Goal: Contribute content: Add original content to the website for others to see

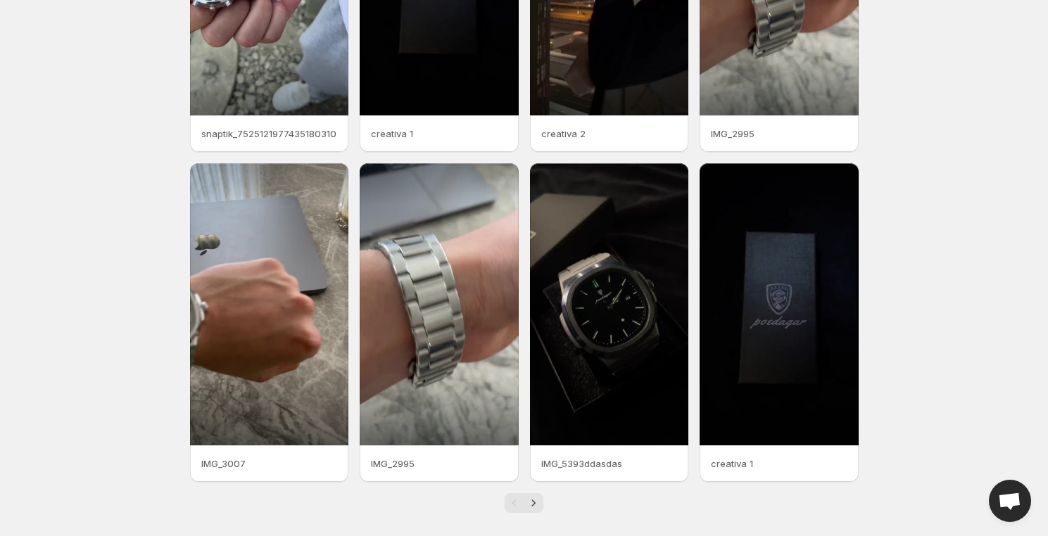
scroll to position [231, 0]
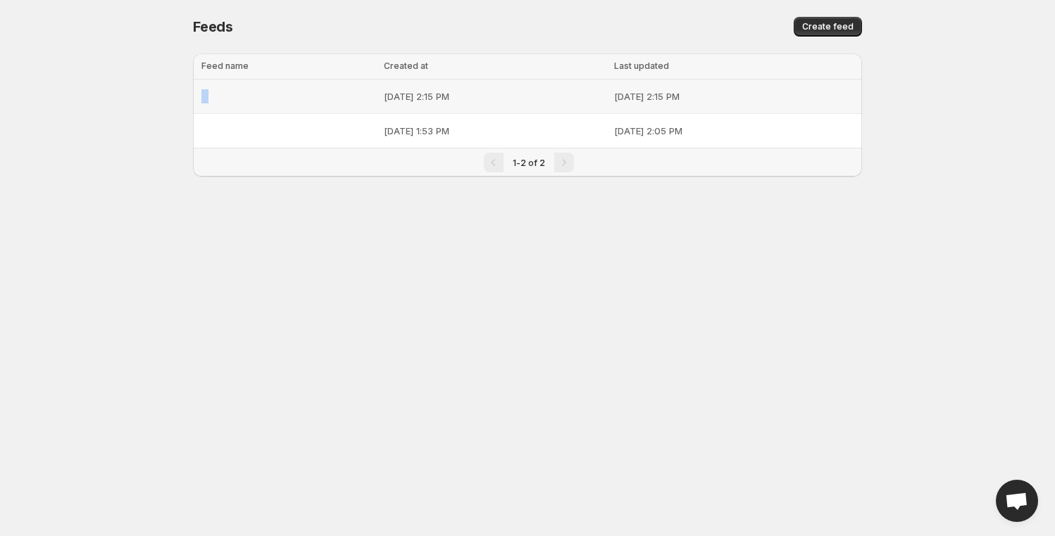
drag, startPoint x: 241, startPoint y: 95, endPoint x: 196, endPoint y: 100, distance: 44.6
click at [196, 100] on td "⠀" at bounding box center [286, 97] width 187 height 34
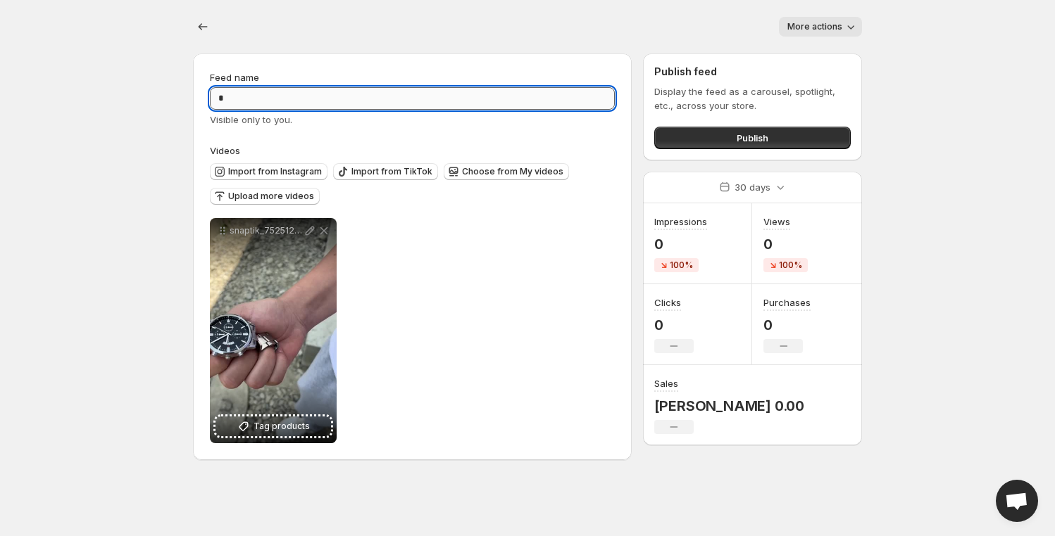
click at [246, 92] on input "*" at bounding box center [412, 98] width 405 height 23
click at [197, 28] on icon "Settings" at bounding box center [203, 27] width 14 height 14
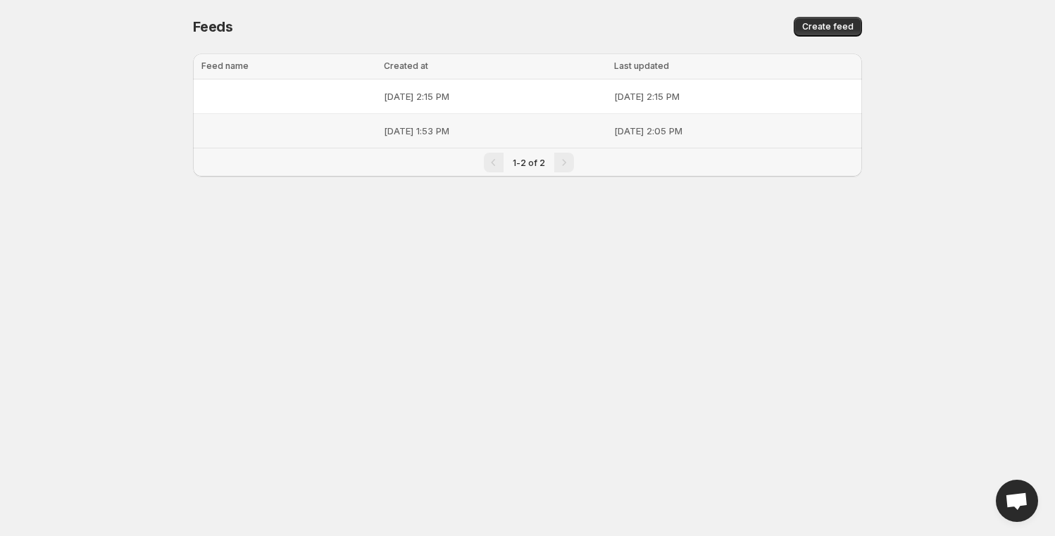
click at [272, 134] on div "⠀" at bounding box center [288, 130] width 174 height 25
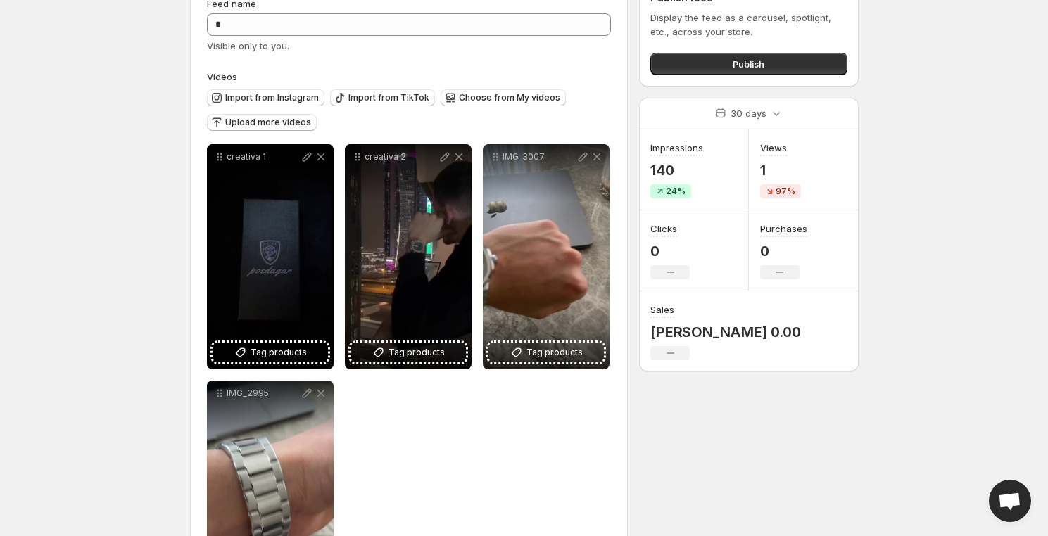
scroll to position [65, 0]
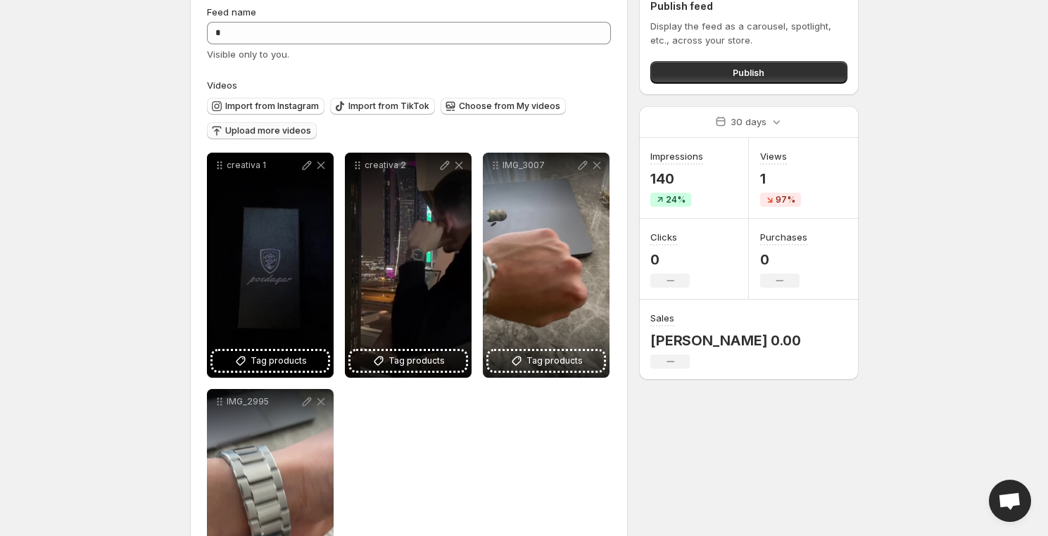
click at [280, 125] on span "Upload more videos" at bounding box center [268, 130] width 86 height 11
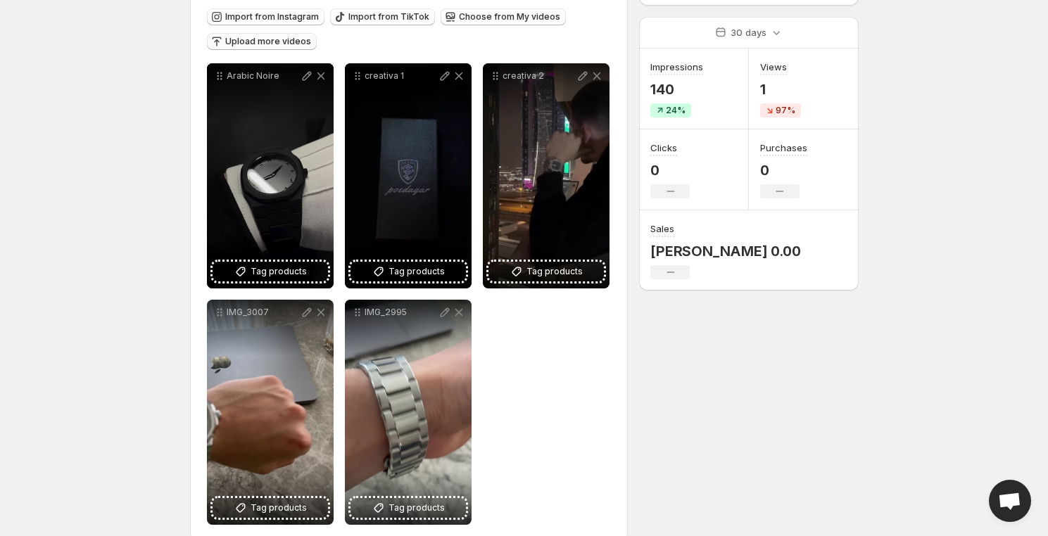
scroll to position [155, 0]
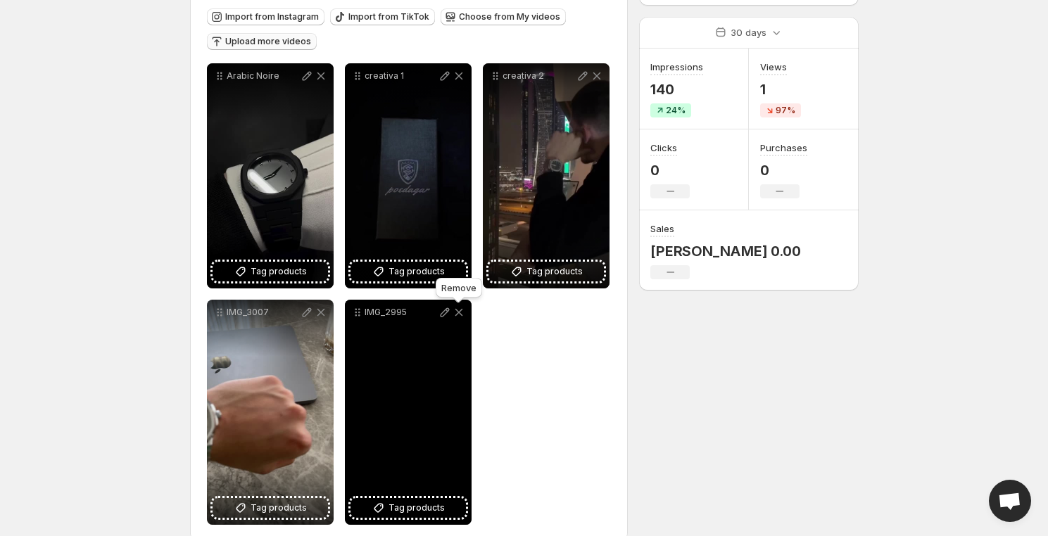
click at [458, 315] on icon at bounding box center [459, 313] width 14 height 14
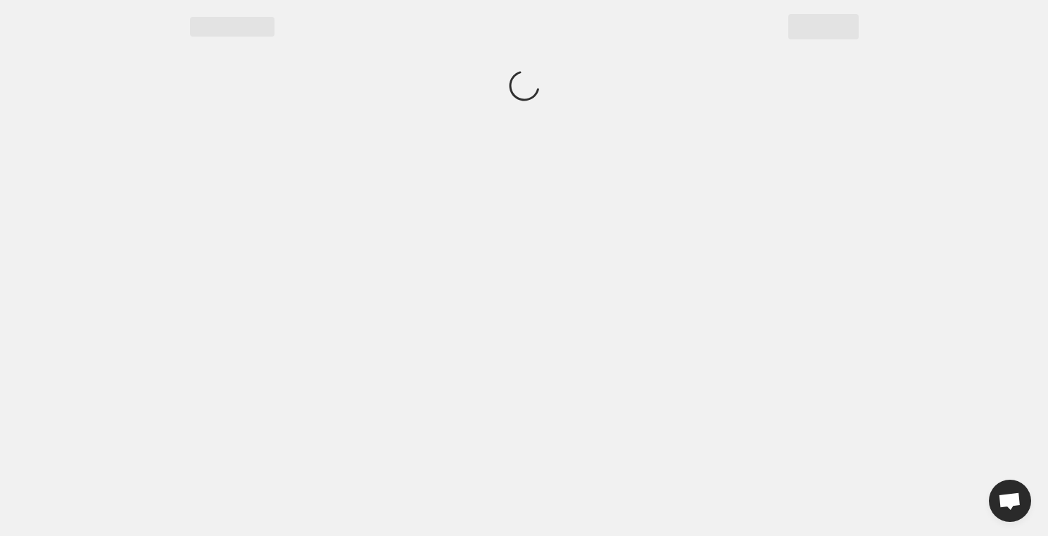
scroll to position [0, 0]
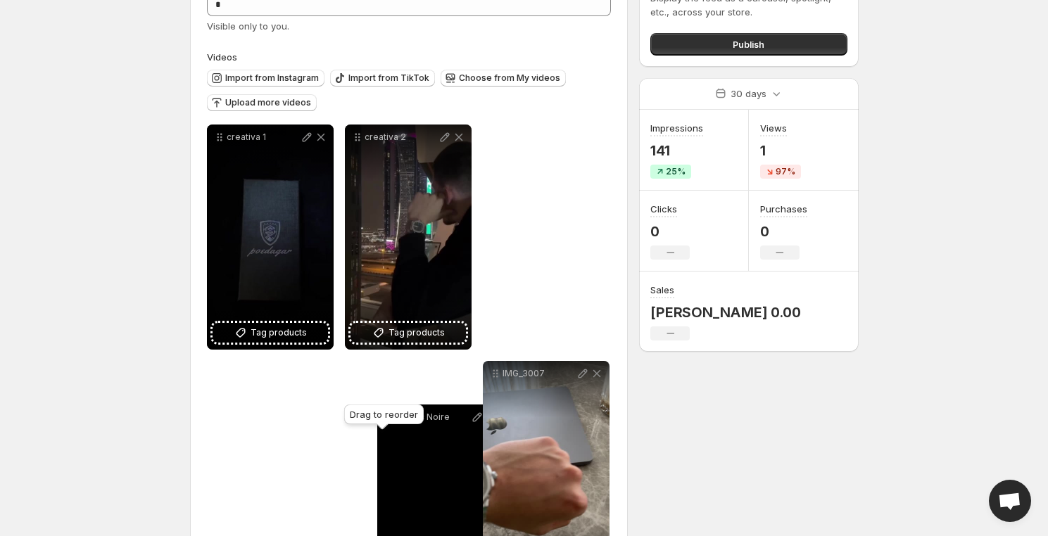
scroll to position [94, 0]
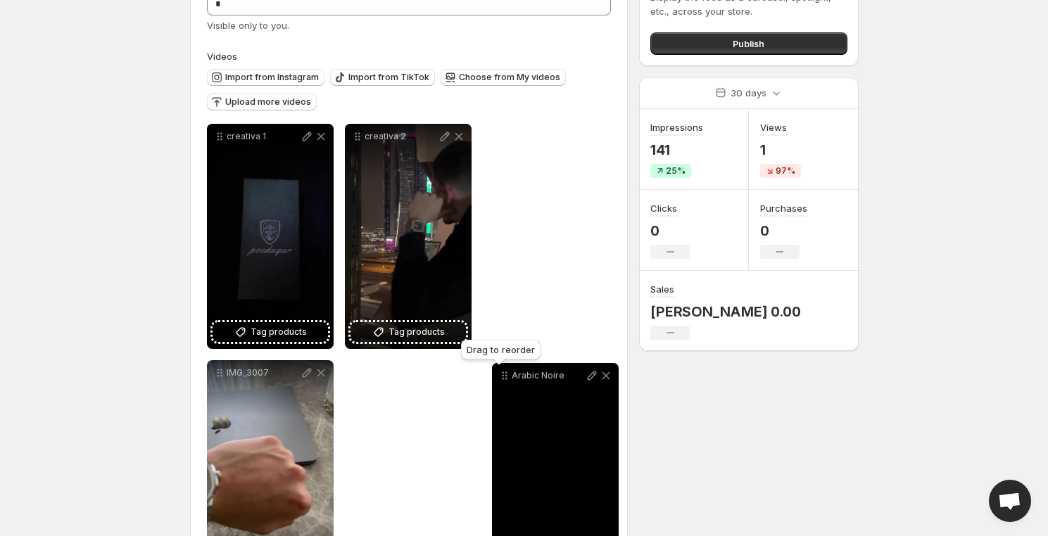
drag, startPoint x: 220, startPoint y: 231, endPoint x: 505, endPoint y: 376, distance: 319.9
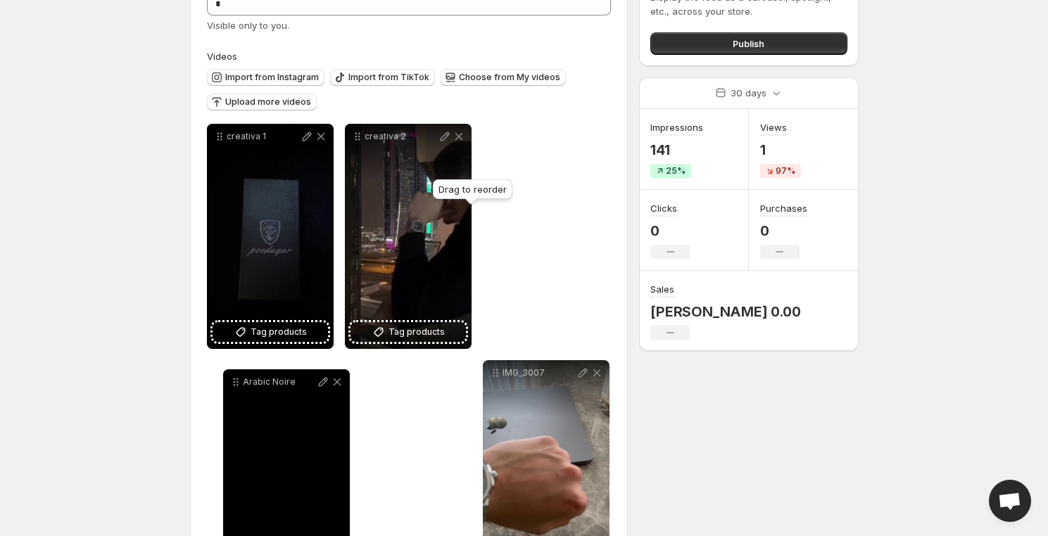
drag, startPoint x: 497, startPoint y: 138, endPoint x: 237, endPoint y: 384, distance: 357.6
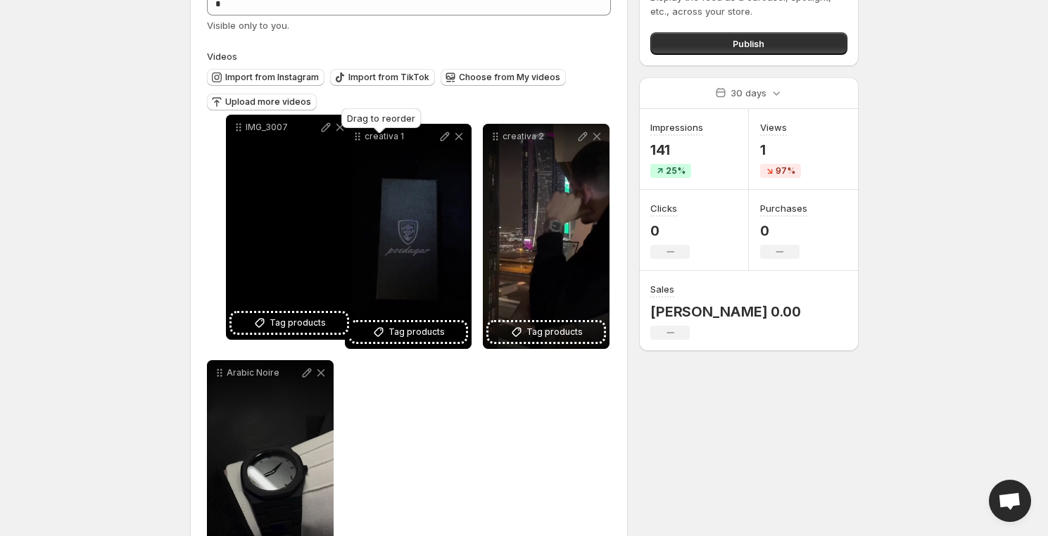
drag, startPoint x: 494, startPoint y: 139, endPoint x: 237, endPoint y: 130, distance: 257.1
click at [237, 130] on icon at bounding box center [239, 127] width 14 height 14
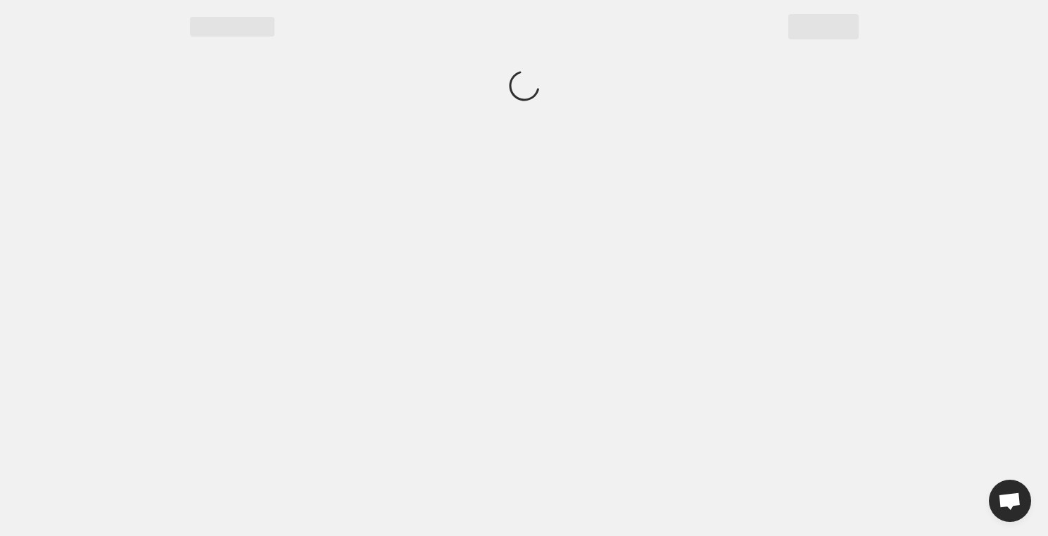
scroll to position [0, 0]
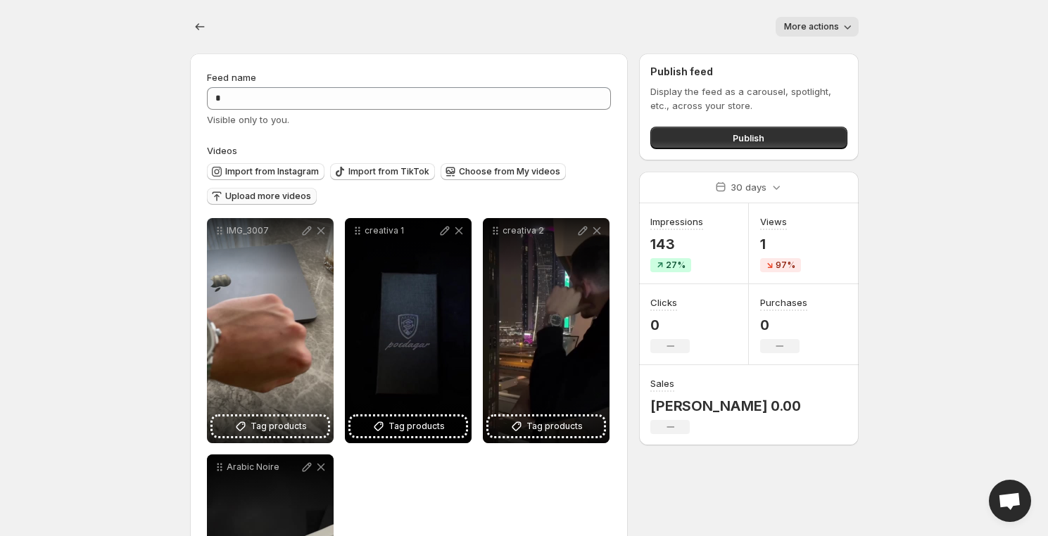
click at [308, 196] on button "Upload more videos" at bounding box center [262, 196] width 110 height 17
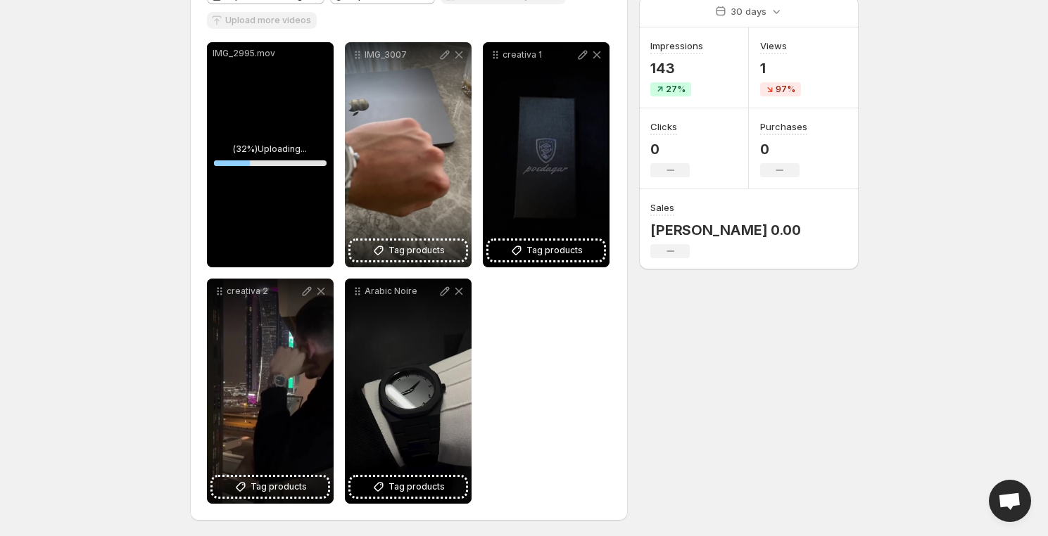
scroll to position [177, 0]
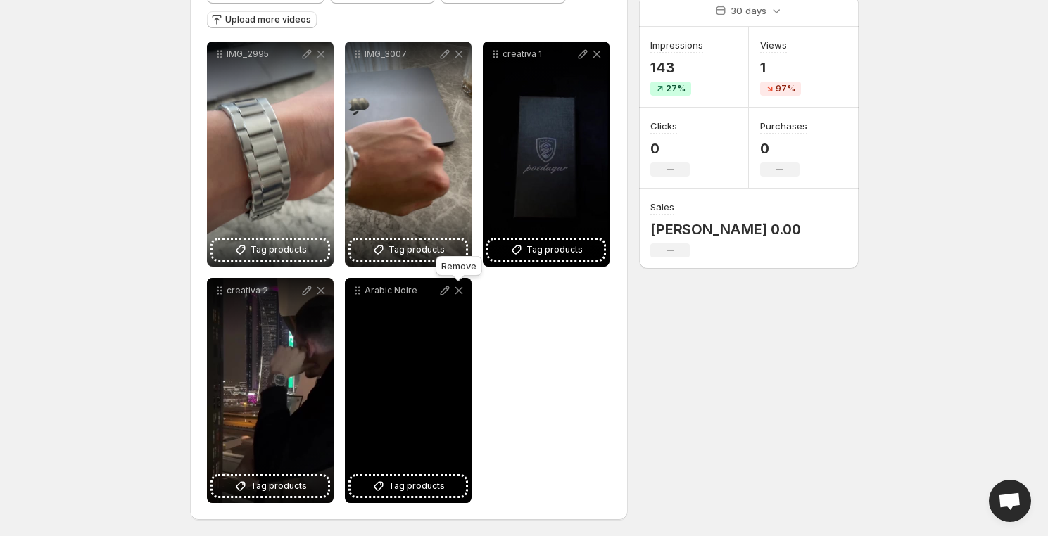
click at [460, 291] on icon at bounding box center [459, 291] width 8 height 8
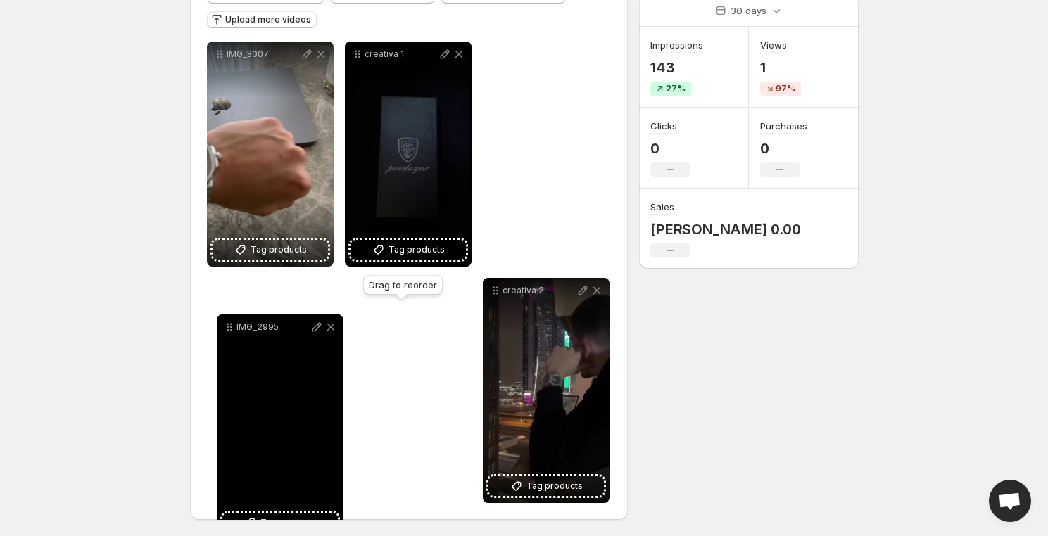
drag, startPoint x: 221, startPoint y: 52, endPoint x: 231, endPoint y: 325, distance: 273.3
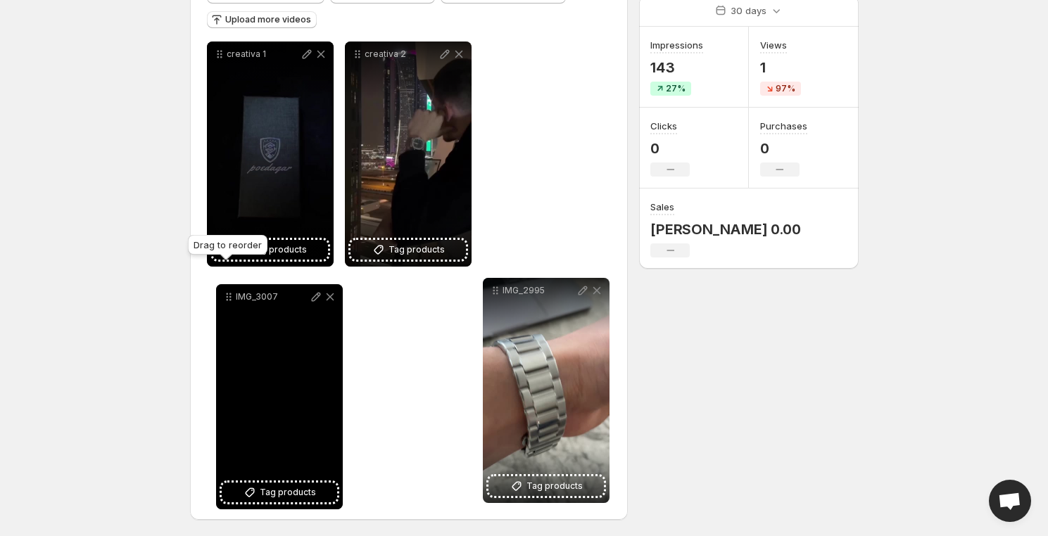
drag, startPoint x: 220, startPoint y: 52, endPoint x: 230, endPoint y: 295, distance: 243.1
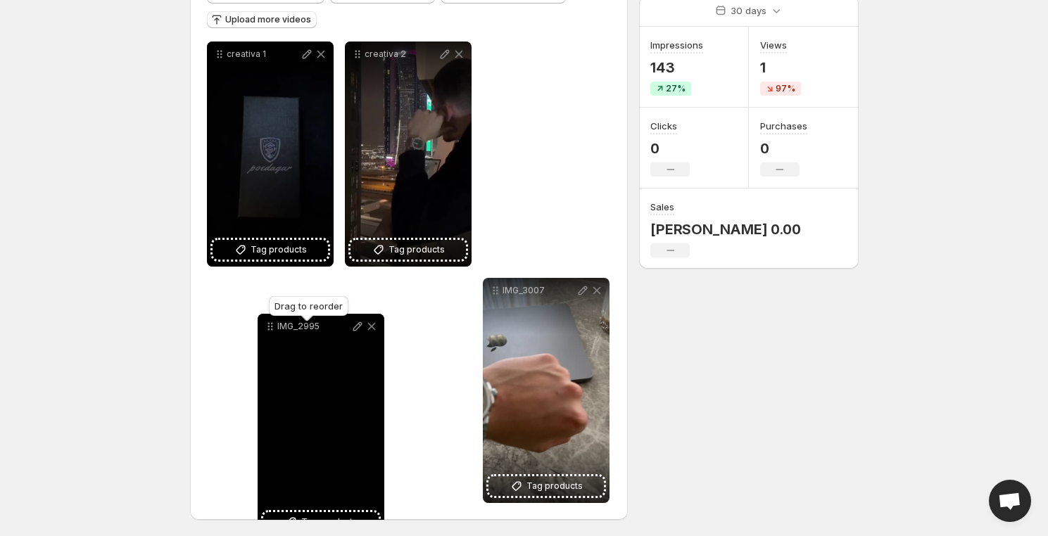
drag, startPoint x: 494, startPoint y: 53, endPoint x: 269, endPoint y: 324, distance: 352.5
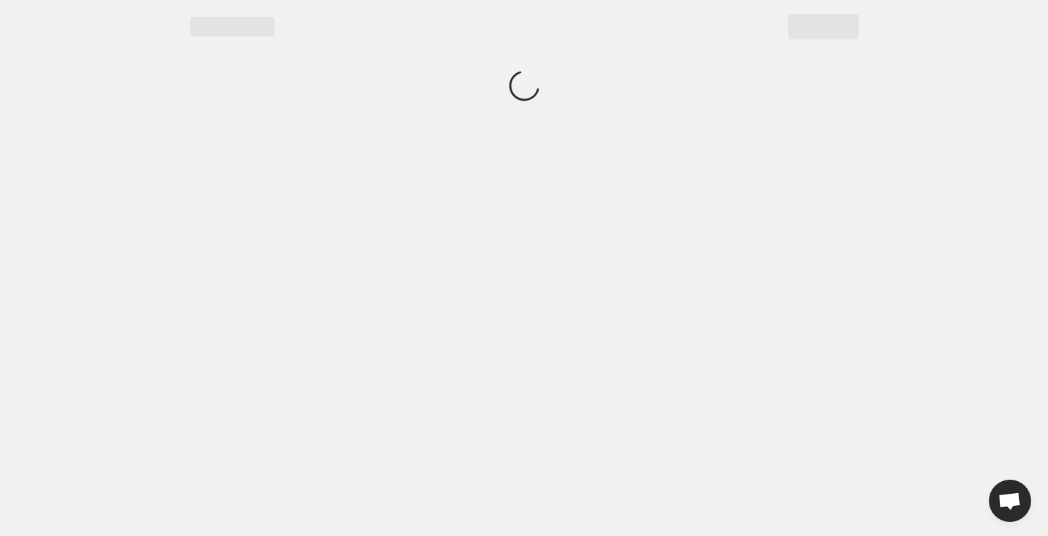
scroll to position [0, 0]
